Goal: Task Accomplishment & Management: Manage account settings

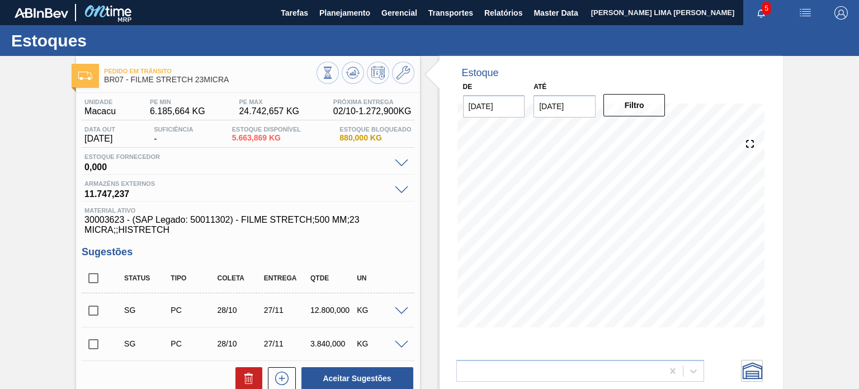
click at [567, 102] on input "12/10/2025" at bounding box center [565, 106] width 62 height 22
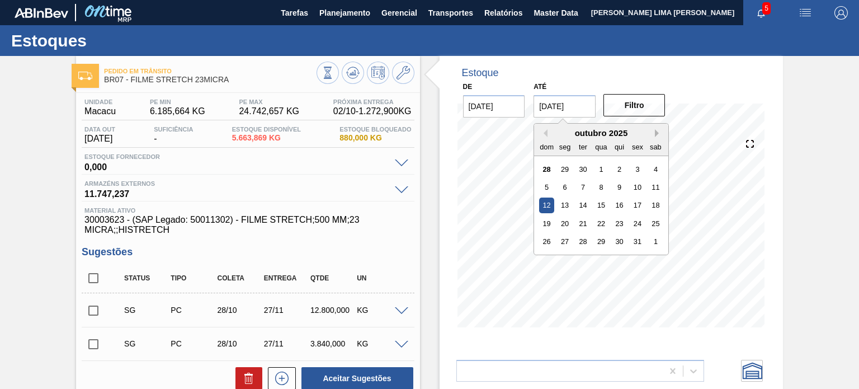
click at [655, 133] on button "Next Month" at bounding box center [659, 133] width 8 height 8
click at [655, 245] on div "31" at bounding box center [655, 241] width 15 height 15
type input "[DATE]"
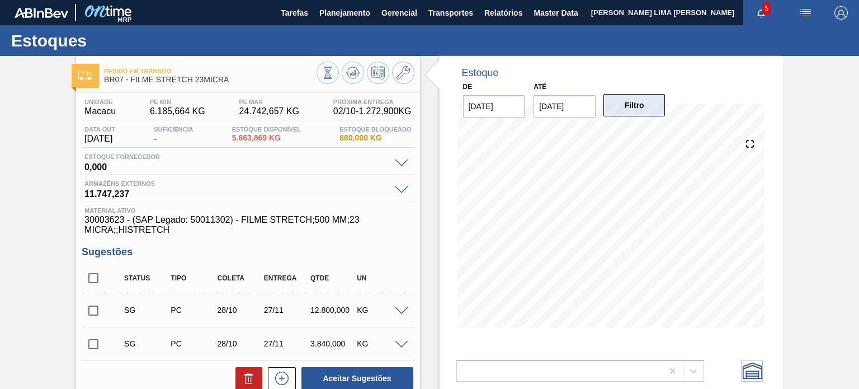
click at [643, 111] on button "Filtro" at bounding box center [634, 105] width 62 height 22
drag, startPoint x: 213, startPoint y: 82, endPoint x: 130, endPoint y: 81, distance: 83.3
click at [130, 81] on span "BR07 - FILME STRETCH 23MICRA" at bounding box center [210, 79] width 212 height 8
copy span "FILME STRETCH 23MICRA"
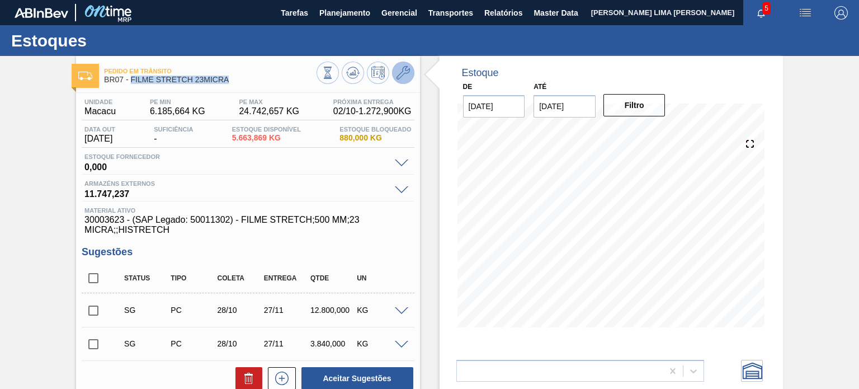
click at [400, 77] on icon at bounding box center [403, 72] width 13 height 13
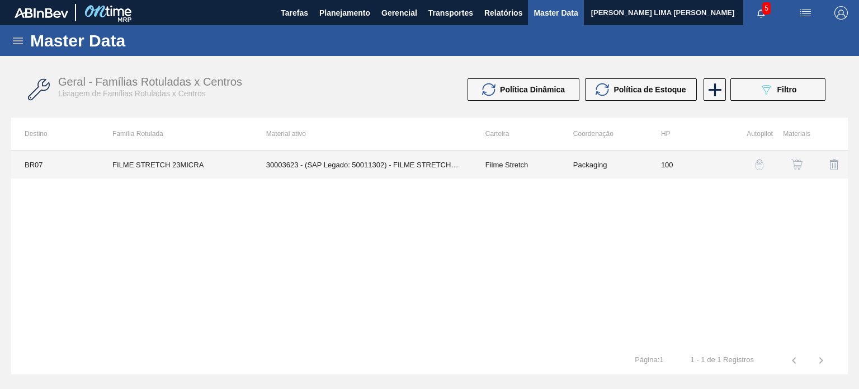
click at [530, 161] on td "Filme Stretch" at bounding box center [516, 164] width 88 height 28
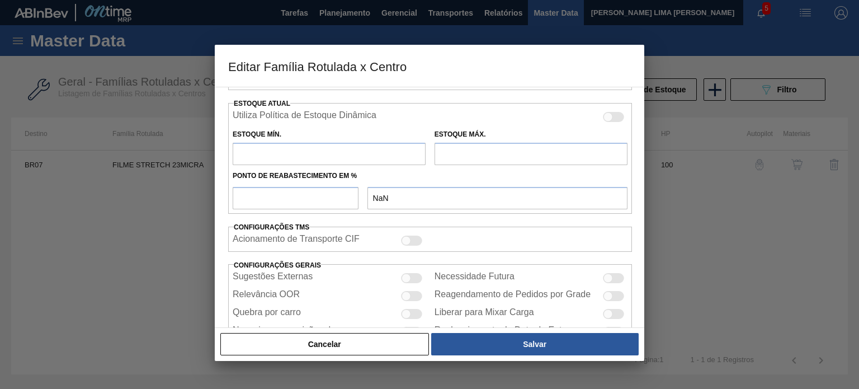
type input "Filme Stretch"
type input "FILME STRETCH 23MICRA"
type input "BR07 - Macacu"
type input "100"
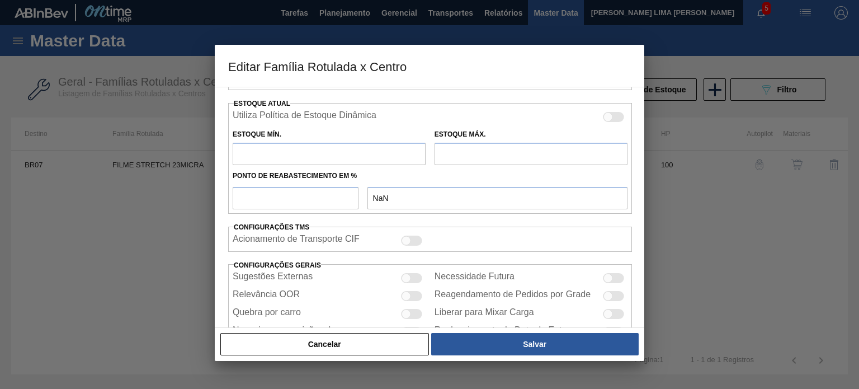
type input "6.185,664"
type input "24.742,657"
type input "75"
type input "20.103,409"
checkbox input "true"
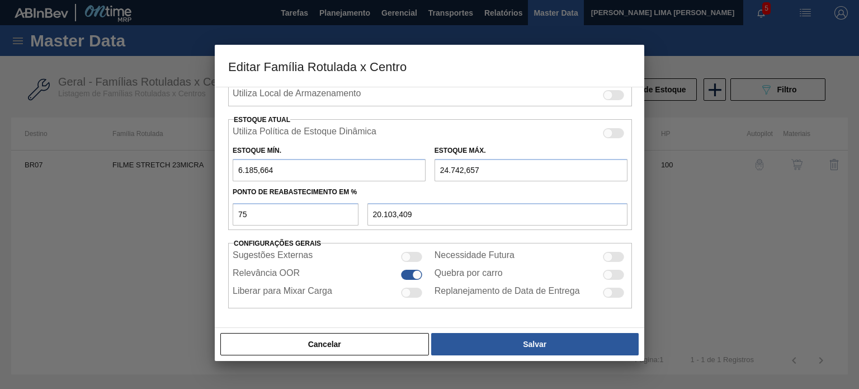
scroll to position [271, 0]
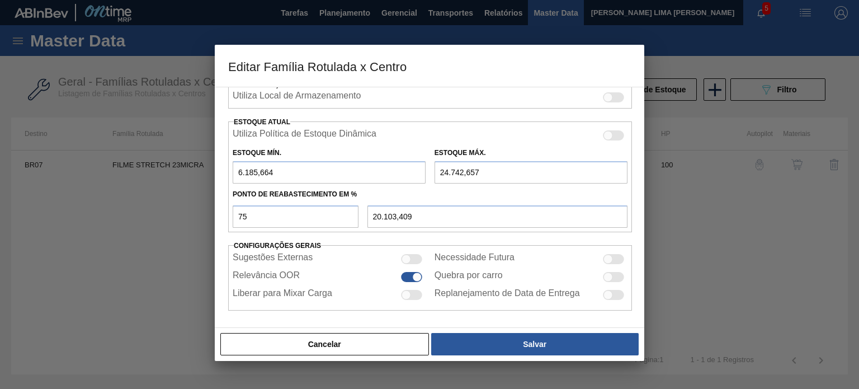
click at [295, 180] on input "6.185,664" at bounding box center [329, 172] width 193 height 22
drag, startPoint x: 259, startPoint y: 169, endPoint x: 207, endPoint y: 167, distance: 52.6
click at [208, 167] on div "Editar Família Rotulada x Centro Carteira Filme Stretch Família Filme Stretch F…" at bounding box center [429, 194] width 859 height 389
type input "1"
type input "18.557,243"
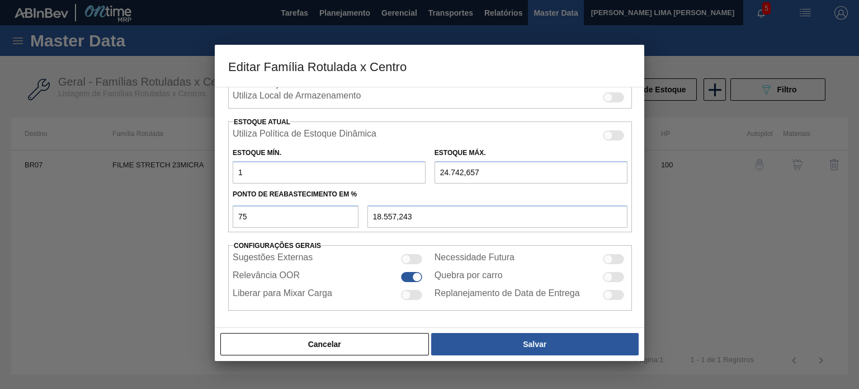
type input "10"
type input "18.559,493"
type input "101"
type input "18.582,243"
type input "1.017"
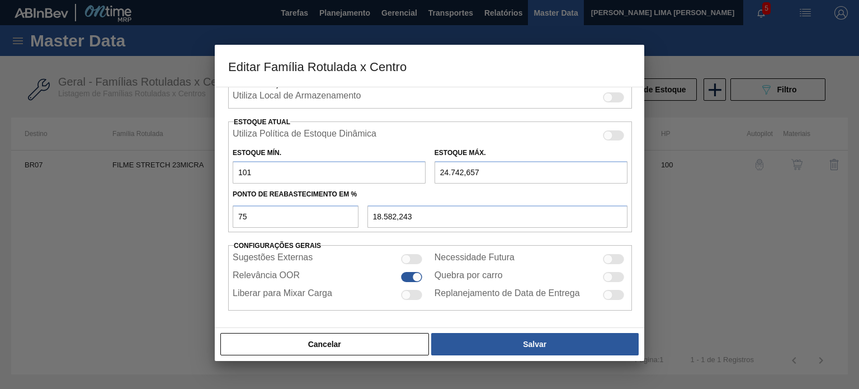
type input "18.811,243"
type input "1.017"
type input "2"
type input "255,750"
type input "23"
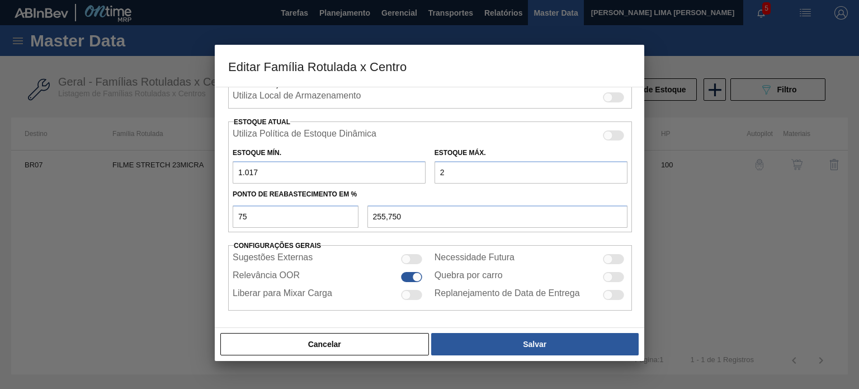
type input "271,500"
type input "237"
type input "432,000"
type input "2.375"
type input "2.035,500"
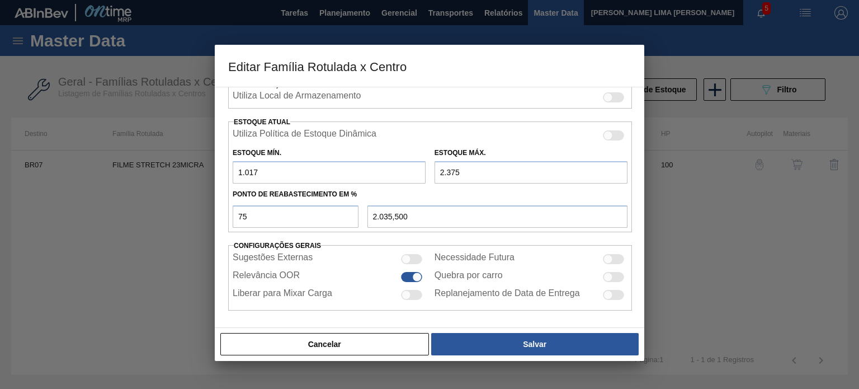
type input "23.757"
type input "18.072,000"
type input "23.757"
click at [259, 218] on input "75" at bounding box center [296, 216] width 126 height 22
drag, startPoint x: 268, startPoint y: 211, endPoint x: 220, endPoint y: 210, distance: 48.7
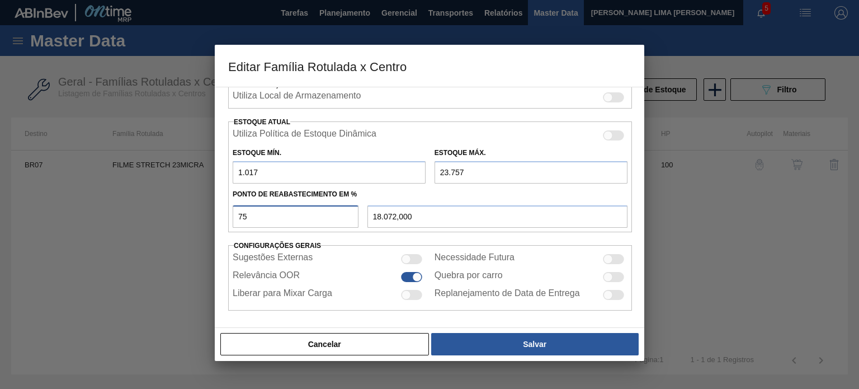
click at [220, 210] on div "Carteira Filme Stretch Família Filme Stretch Família Rotulada FILME STRETCH 23M…" at bounding box center [429, 207] width 429 height 241
type input "6"
type input "2.381,400"
type input "67"
type input "16.252,800"
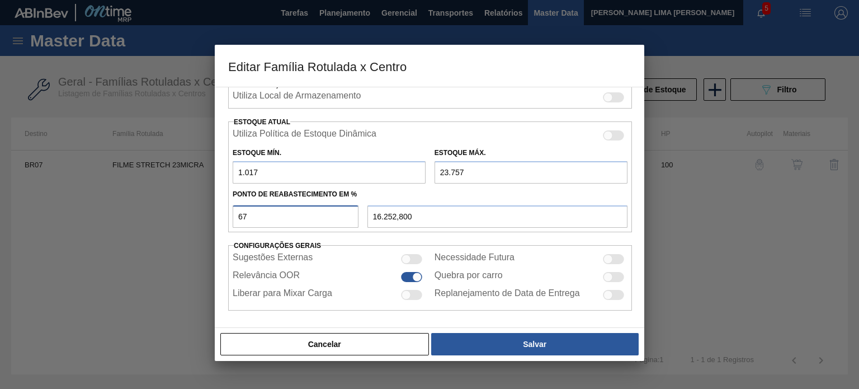
type input "6"
type input "2.381,400"
type input "65"
type input "15.798,000"
type input "6"
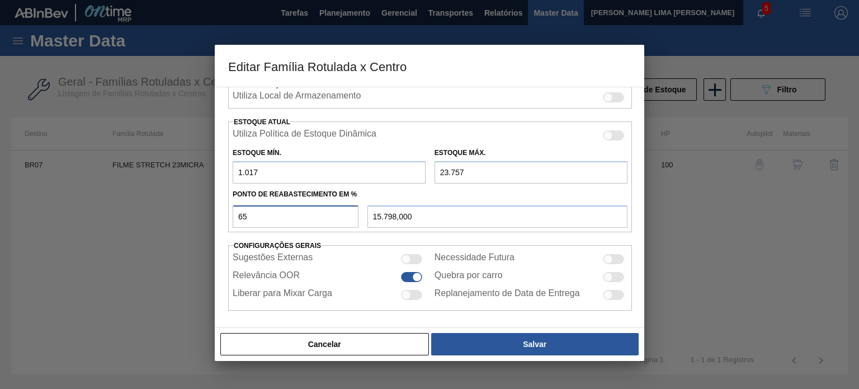
type input "2.381,400"
type input "66"
type input "16.025,400"
type input "66"
type input "7"
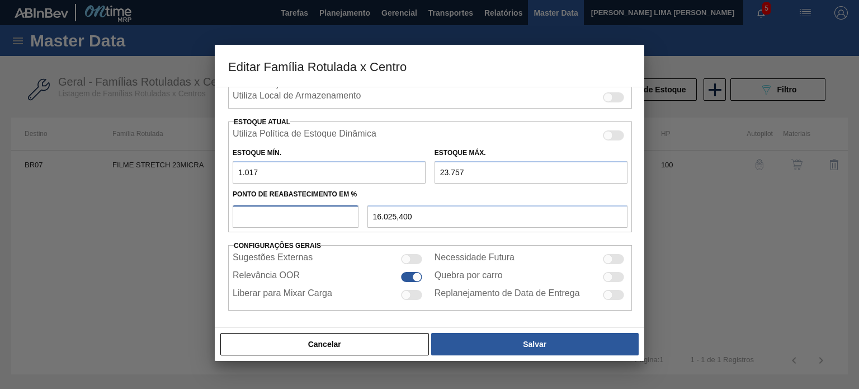
type input "2.608,800"
type input "1.017,000"
type input "6"
type input "2.381,400"
type input "66"
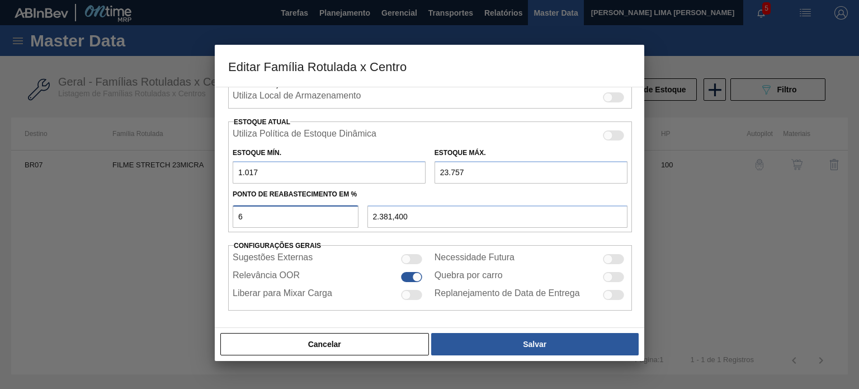
type input "16.025,400"
type input "7"
type input "2.608,800"
type input "1.017,000"
type input "6"
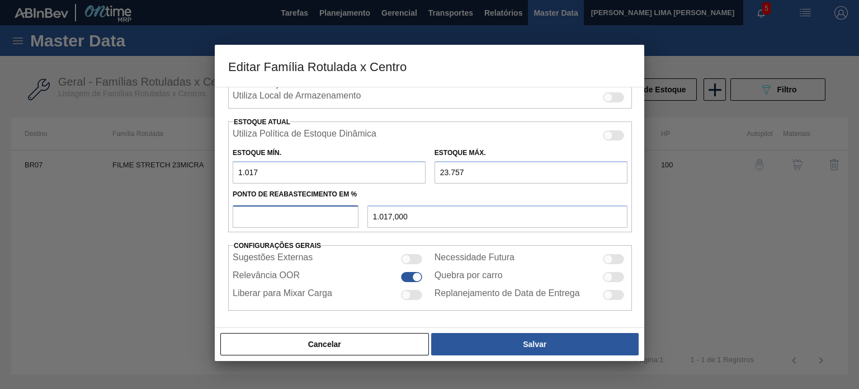
type input "2.381,400"
type input "66"
type input "16.025,400"
type input "6"
type input "2.381,400"
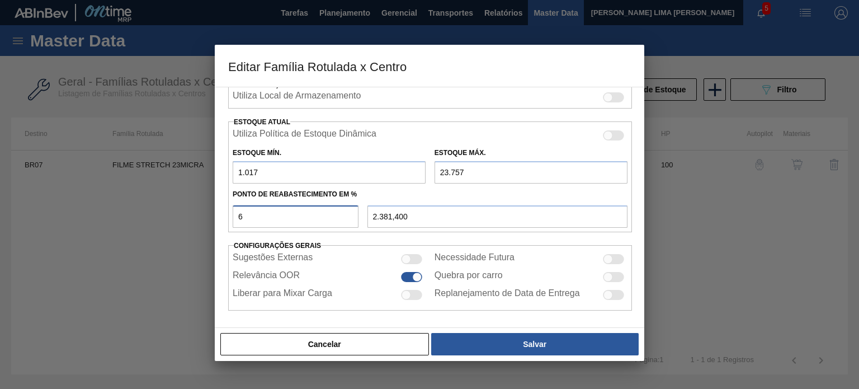
type input "66"
type input "16.025,400"
type input "6"
type input "2.381,400"
type input "66"
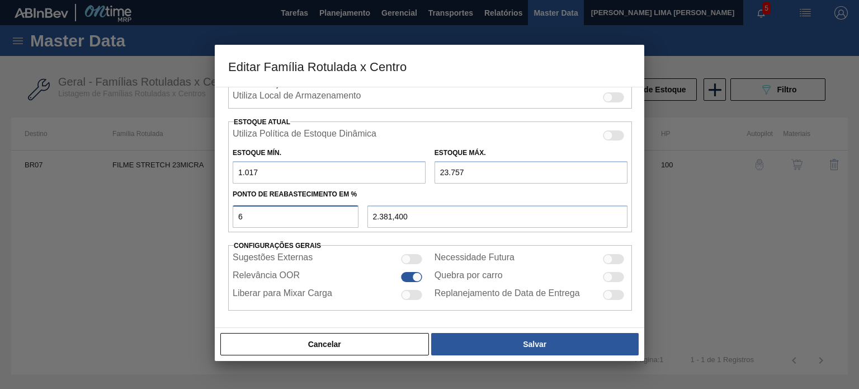
type input "16.025,400"
type input "6"
type input "2.381,400"
type input "65"
type input "15.798,000"
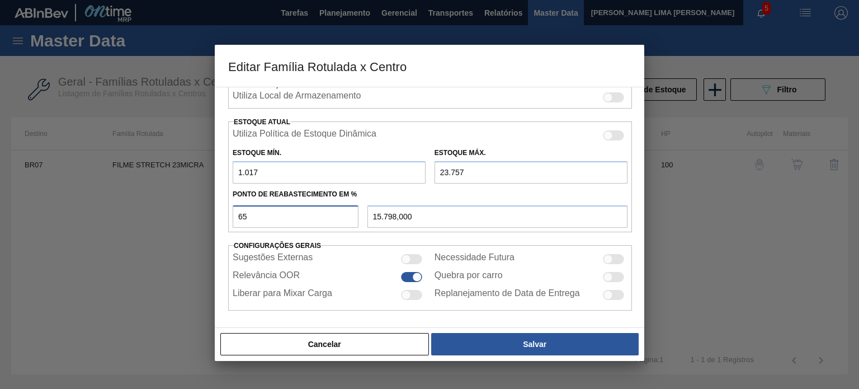
type input "65"
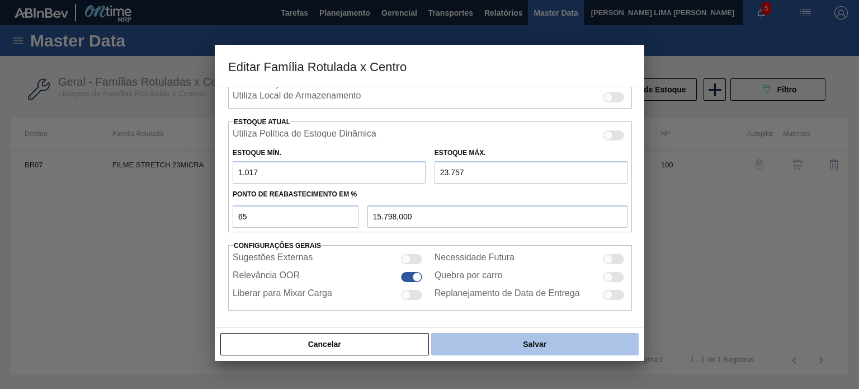
click at [496, 353] on button "Salvar" at bounding box center [534, 344] width 207 height 22
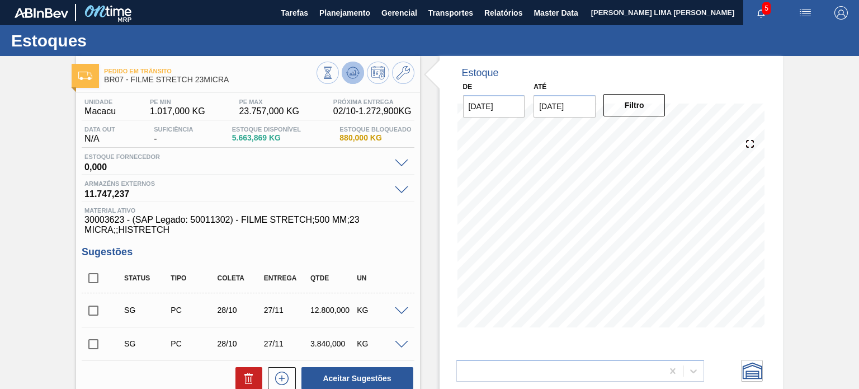
click at [346, 74] on icon at bounding box center [352, 72] width 13 height 13
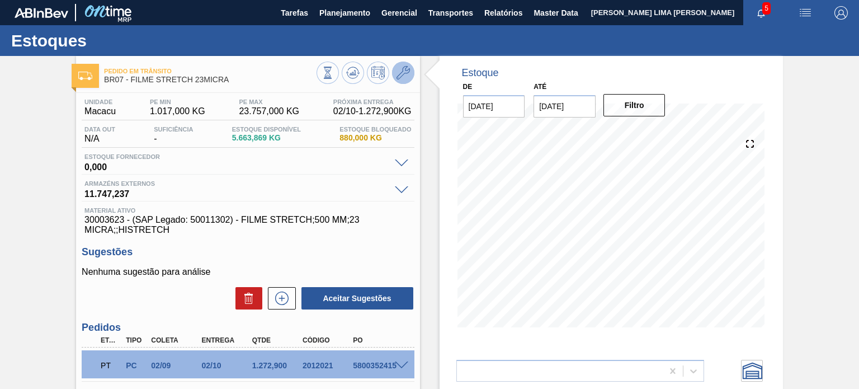
click at [404, 70] on icon at bounding box center [403, 72] width 13 height 13
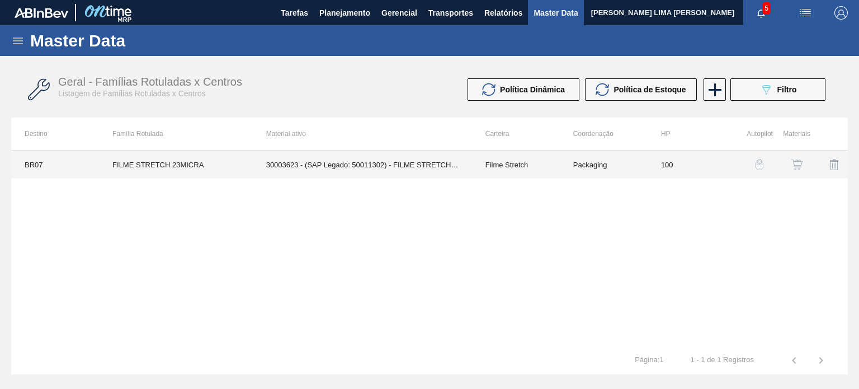
click at [488, 167] on td "Filme Stretch" at bounding box center [516, 164] width 88 height 28
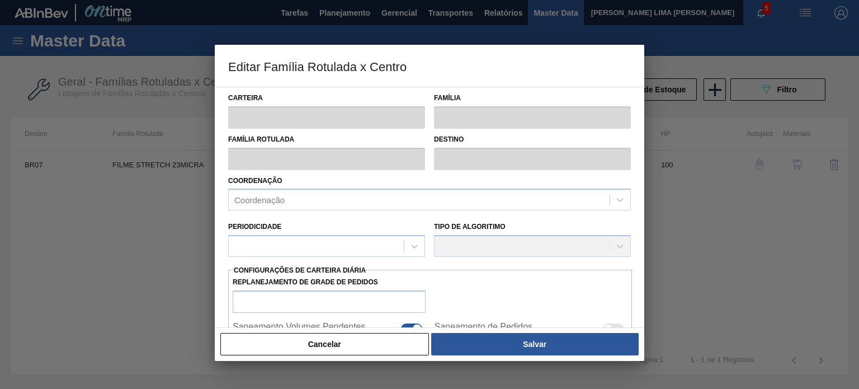
type input "Filme Stretch"
type input "FILME STRETCH 23MICRA"
type input "BR07 - Macacu"
type input "100"
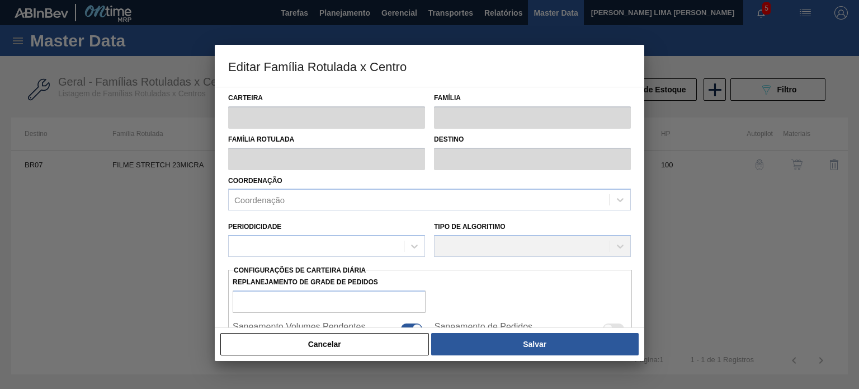
type input "1.017"
type input "23.757"
type input "65"
type input "15.798,000"
checkbox input "true"
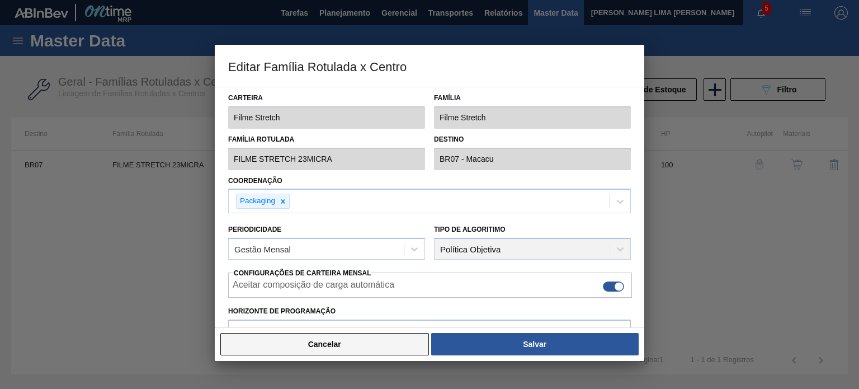
click at [394, 349] on button "Cancelar" at bounding box center [324, 344] width 209 height 22
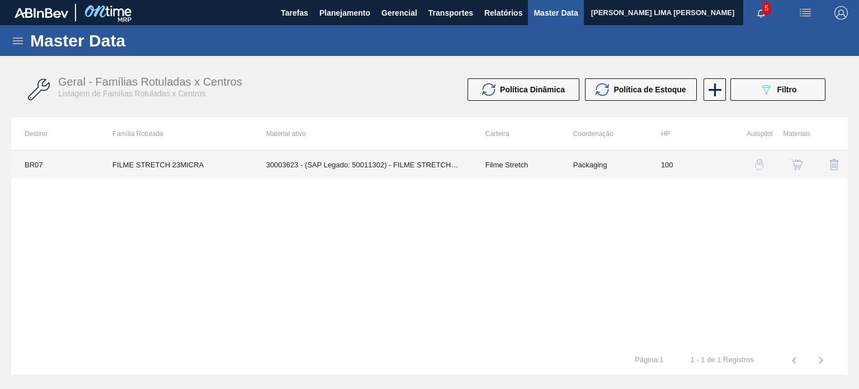
click at [711, 168] on td "100" at bounding box center [692, 164] width 88 height 28
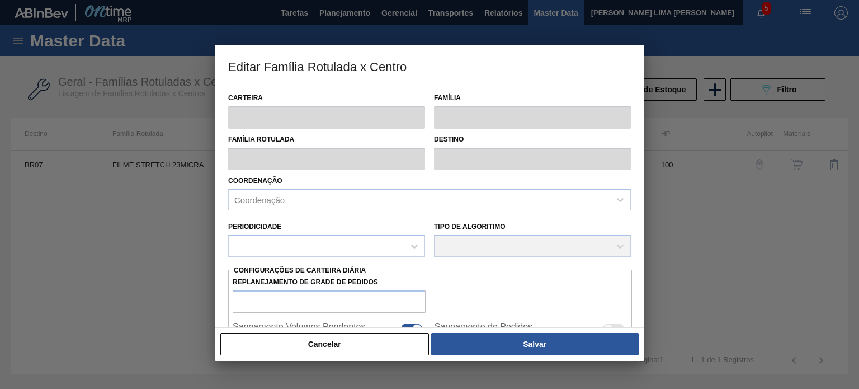
type input "Filme Stretch"
type input "FILME STRETCH 23MICRA"
type input "BR07 - Macacu"
type input "100"
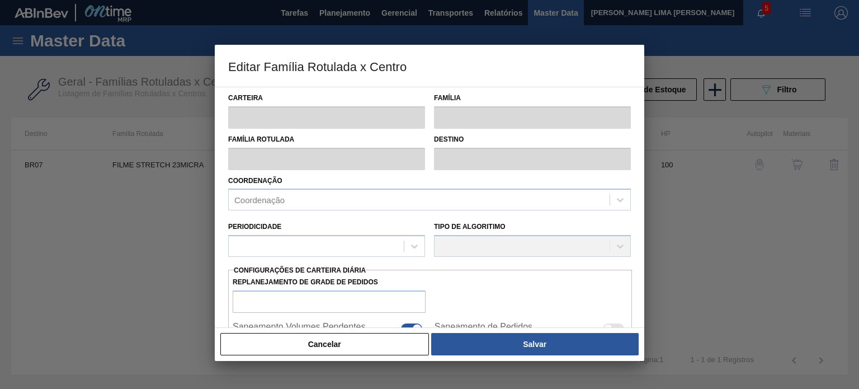
type input "1.017"
type input "23.757"
type input "65"
type input "15.798,000"
checkbox input "true"
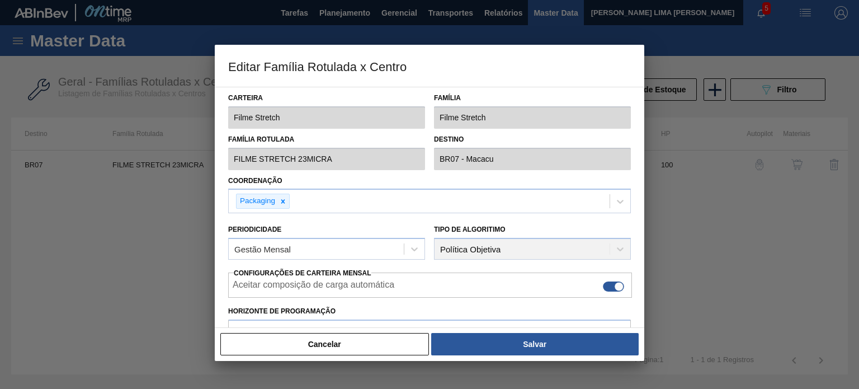
click at [339, 338] on button "Cancelar" at bounding box center [324, 344] width 209 height 22
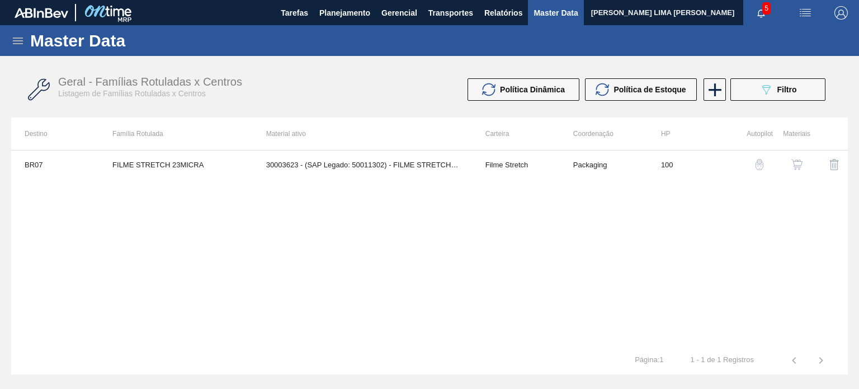
click at [796, 165] on img "button" at bounding box center [796, 164] width 11 height 11
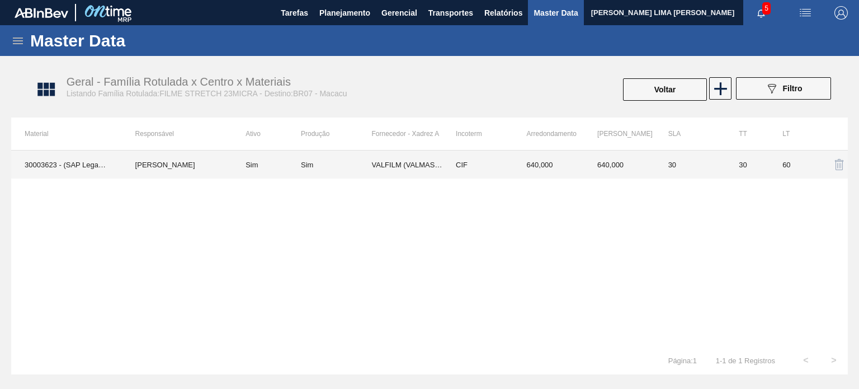
click at [366, 153] on td "Sim" at bounding box center [336, 164] width 71 height 28
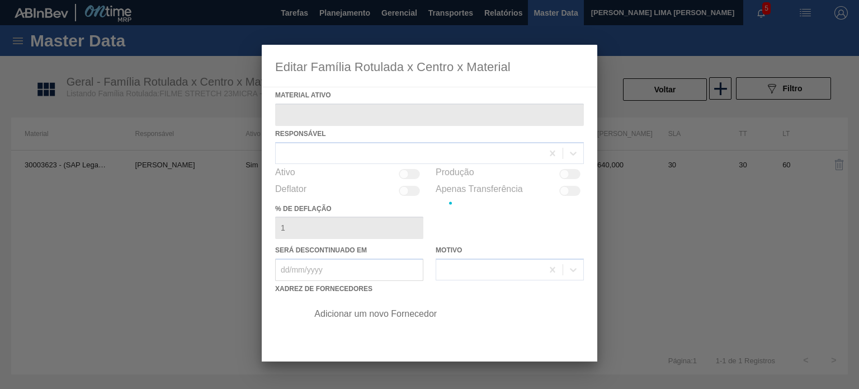
type ativo "30003623 - (SAP Legado: 50011302) - FILME STRETCH;500 MM;23 MICRA;;HISTRETCH"
checkbox input "true"
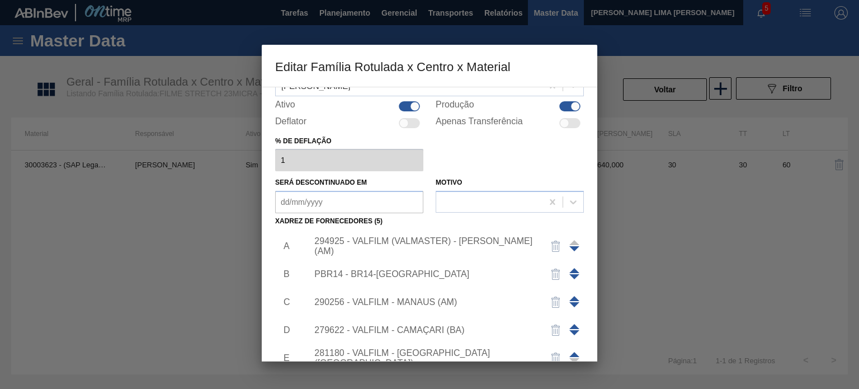
scroll to position [114, 0]
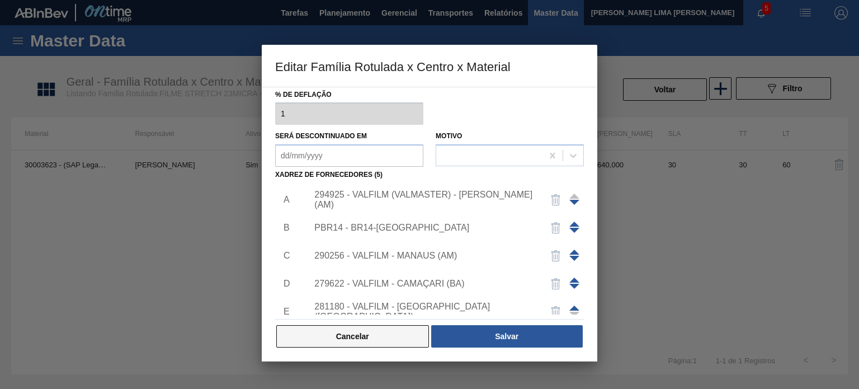
click at [369, 326] on button "Cancelar" at bounding box center [352, 336] width 153 height 22
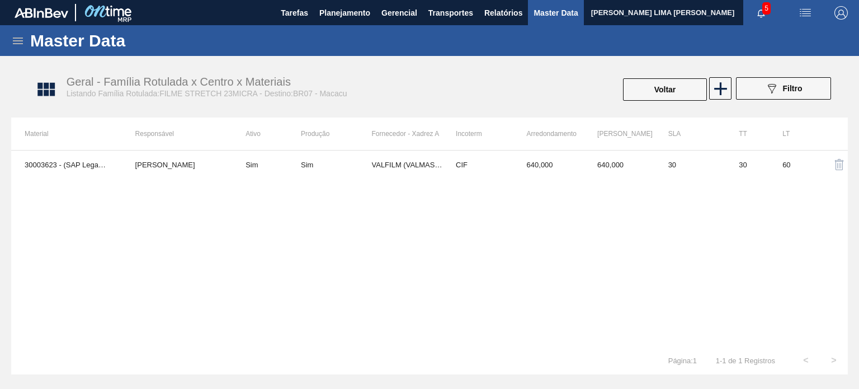
click at [633, 102] on div "Geral - Família Rotulada x Centro x Materiais Listando Família Rotulada:FILME S…" at bounding box center [435, 90] width 837 height 42
click at [636, 93] on button "Voltar" at bounding box center [665, 89] width 84 height 22
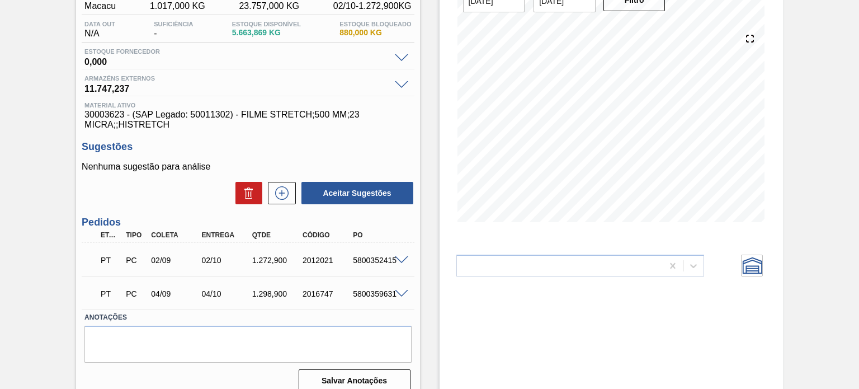
scroll to position [112, 0]
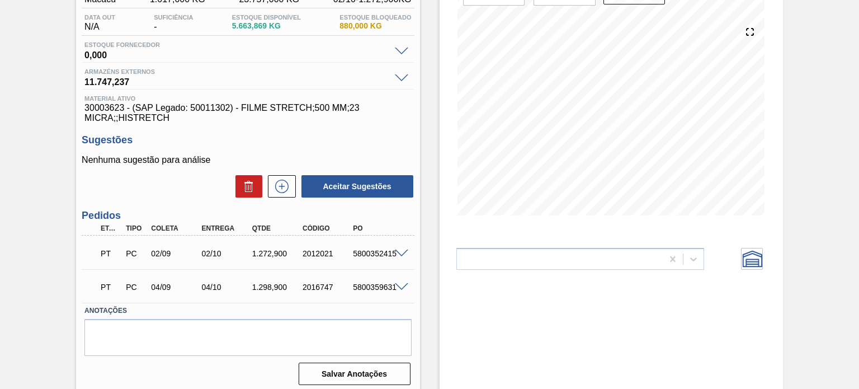
click at [110, 79] on span "11.747,237" at bounding box center [236, 80] width 304 height 11
click at [399, 73] on div at bounding box center [403, 77] width 22 height 8
click at [398, 82] on div "Armazéns externos 11.747,237" at bounding box center [248, 78] width 332 height 21
click at [399, 80] on span at bounding box center [401, 78] width 13 height 8
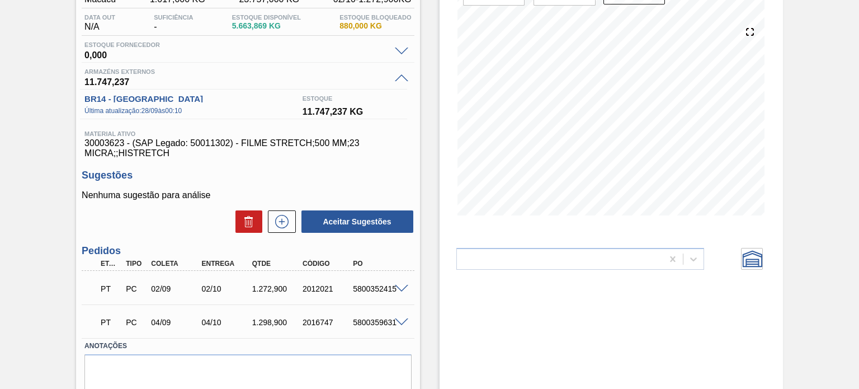
click at [399, 80] on span at bounding box center [401, 78] width 13 height 8
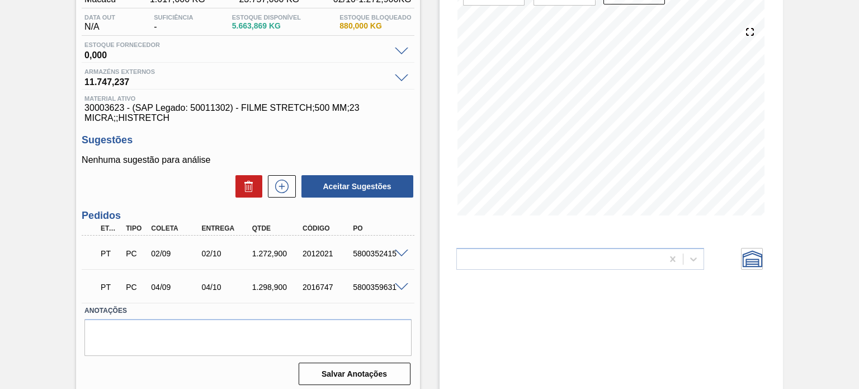
click at [400, 248] on div at bounding box center [403, 252] width 22 height 8
click at [400, 250] on span at bounding box center [401, 253] width 13 height 8
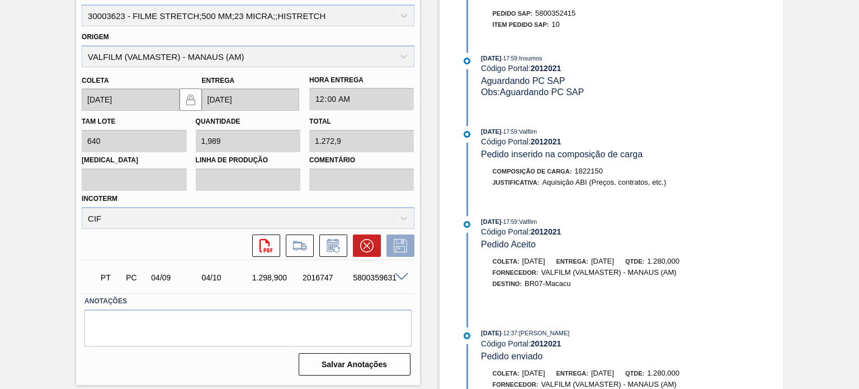
scroll to position [837, 0]
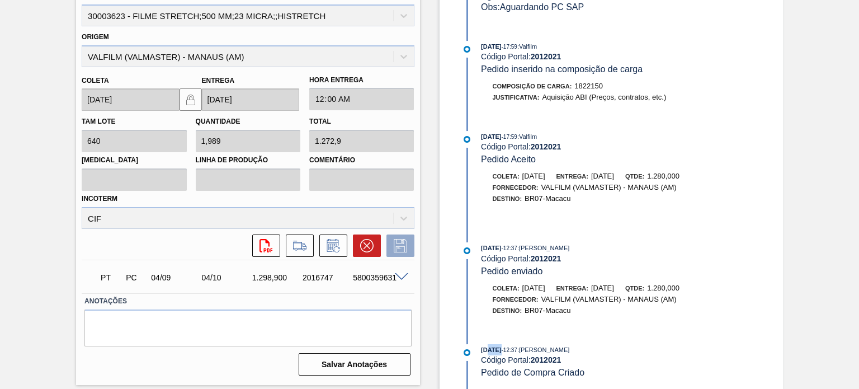
drag, startPoint x: 486, startPoint y: 350, endPoint x: 499, endPoint y: 350, distance: 12.9
click at [499, 350] on span "19/08/2025" at bounding box center [491, 349] width 20 height 7
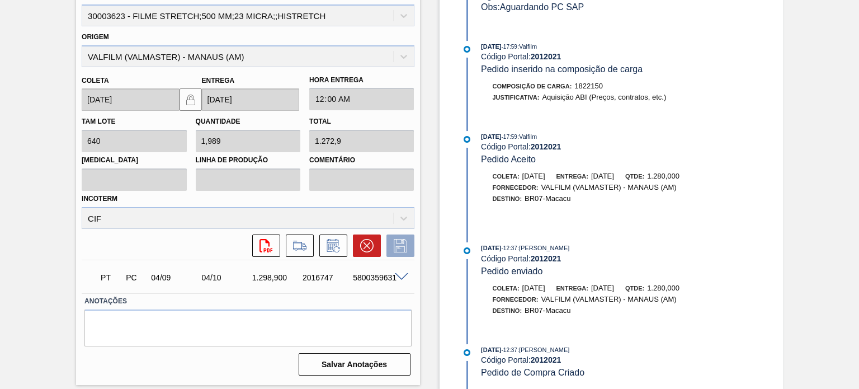
click at [614, 284] on span "22/10/2025" at bounding box center [602, 288] width 23 height 8
drag, startPoint x: 618, startPoint y: 281, endPoint x: 635, endPoint y: 299, distance: 24.1
click at [614, 284] on span "22/10/2025" at bounding box center [602, 288] width 23 height 8
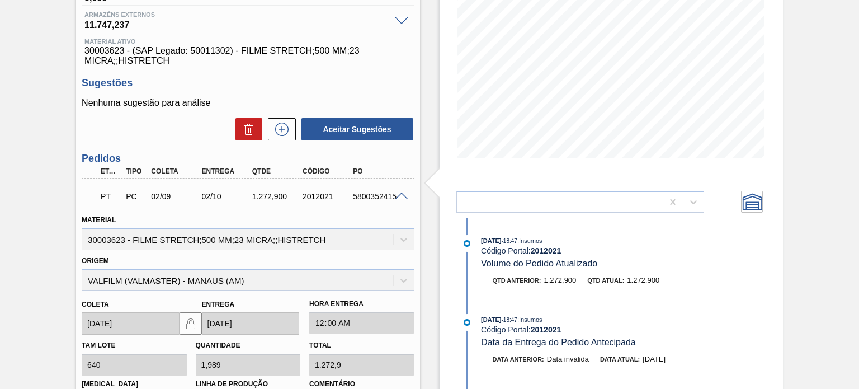
scroll to position [1, 0]
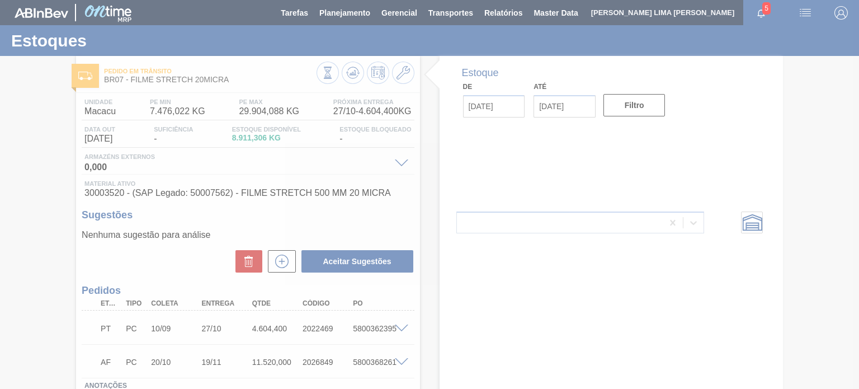
click at [239, 86] on div at bounding box center [429, 194] width 859 height 389
